Goal: Task Accomplishment & Management: Complete application form

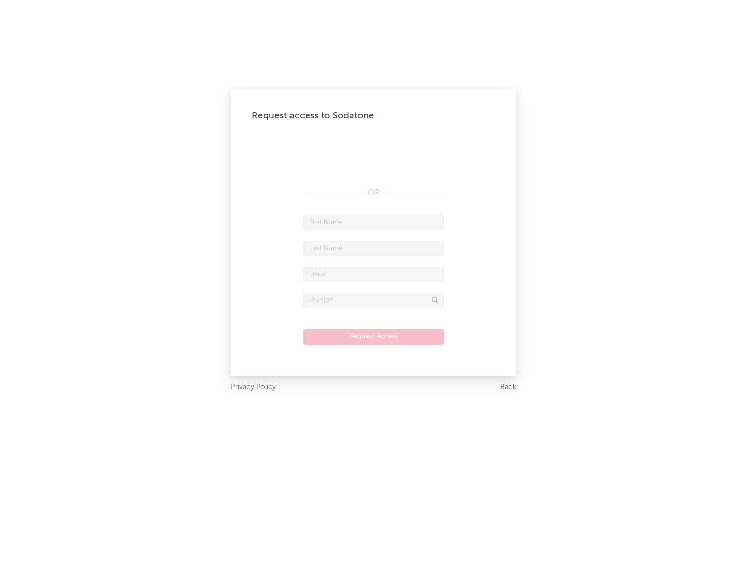
click at [374, 222] on input "text" at bounding box center [373, 223] width 140 height 16
type input "[PERSON_NAME]"
click at [374, 248] on input "text" at bounding box center [373, 249] width 140 height 16
type input "[PERSON_NAME]"
click at [374, 274] on input "text" at bounding box center [373, 275] width 140 height 16
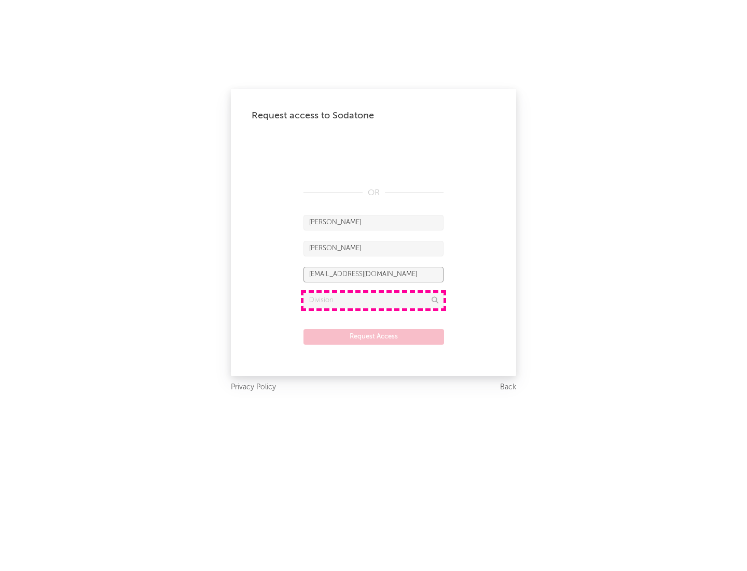
type input "[EMAIL_ADDRESS][DOMAIN_NAME]"
click at [374, 300] on input "text" at bounding box center [373, 301] width 140 height 16
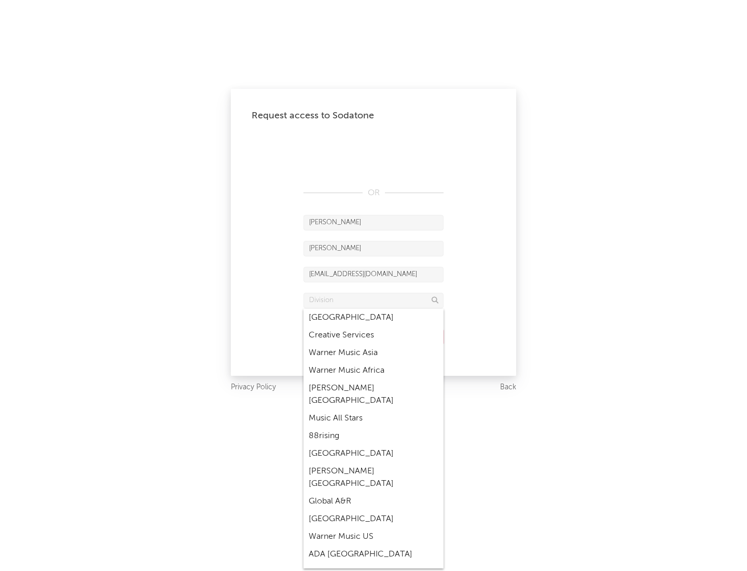
click at [374, 409] on div "Music All Stars" at bounding box center [373, 418] width 140 height 18
type input "Music All Stars"
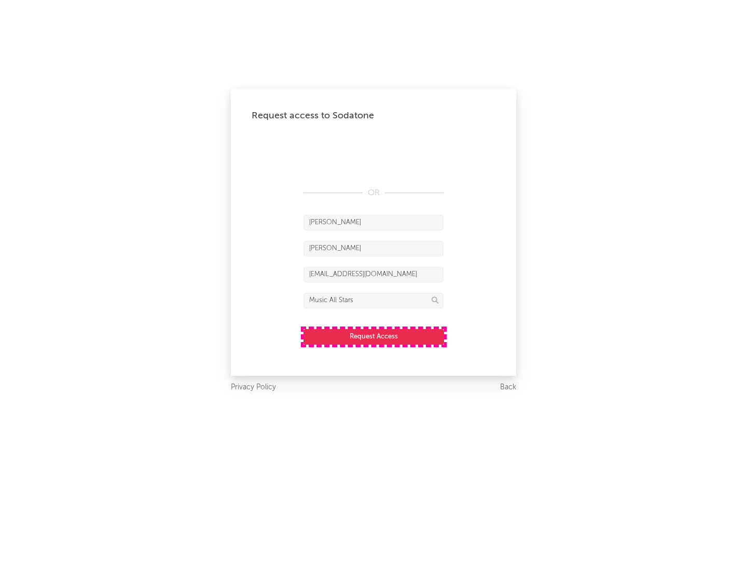
click at [374, 336] on button "Request Access" at bounding box center [373, 337] width 141 height 16
